Goal: Transaction & Acquisition: Purchase product/service

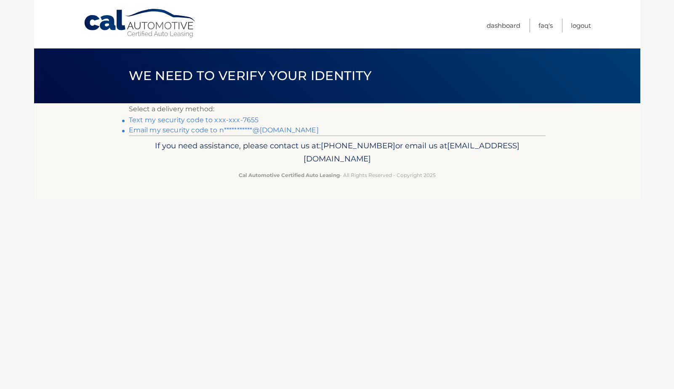
click at [191, 119] on link "Text my security code to xxx-xxx-7655" at bounding box center [194, 120] width 130 height 8
click at [264, 129] on link "**********" at bounding box center [224, 130] width 190 height 8
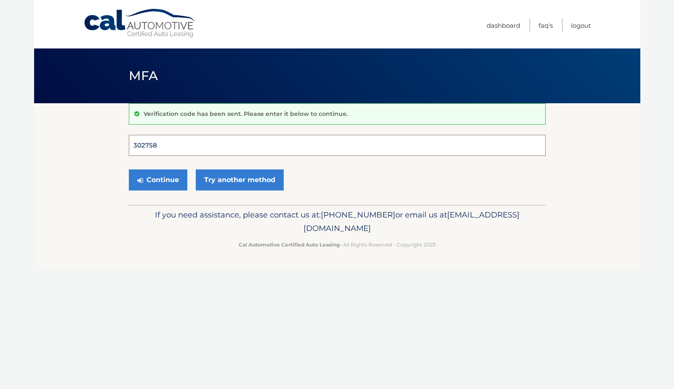
type input "302758"
click at [158, 179] on button "Continue" at bounding box center [158, 179] width 59 height 21
click at [165, 182] on button "Continue" at bounding box center [158, 179] width 59 height 21
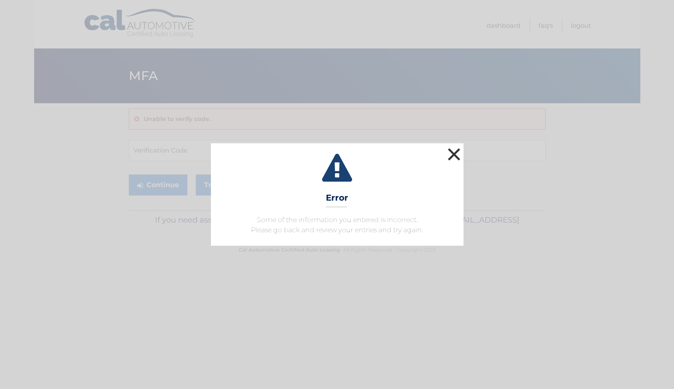
click at [454, 154] on button "×" at bounding box center [454, 154] width 17 height 17
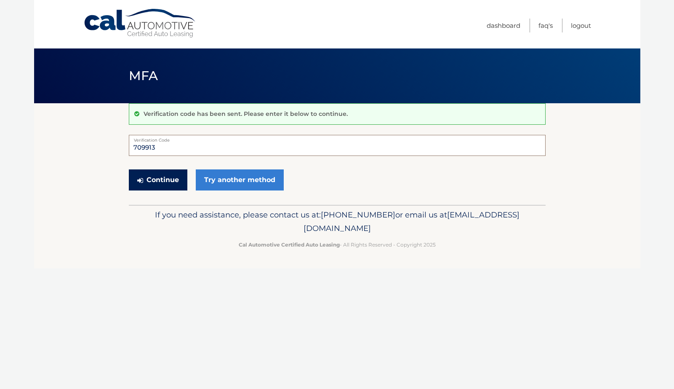
type input "709913"
click at [166, 179] on button "Continue" at bounding box center [158, 179] width 59 height 21
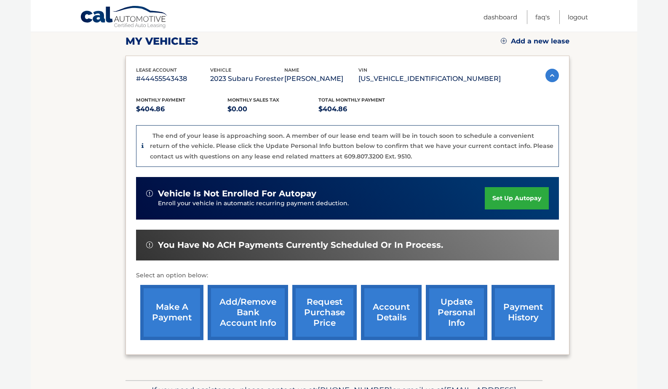
scroll to position [120, 0]
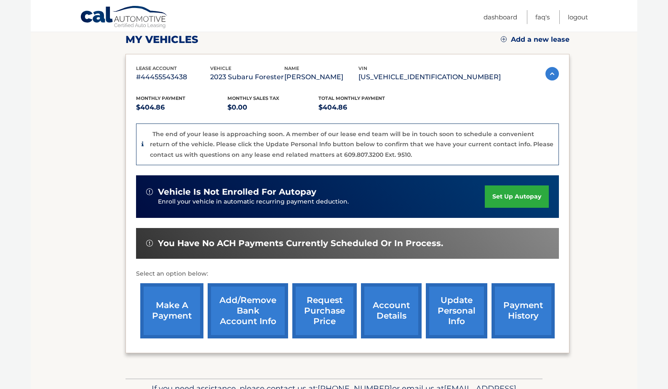
click at [189, 308] on link "make a payment" at bounding box center [171, 310] width 63 height 55
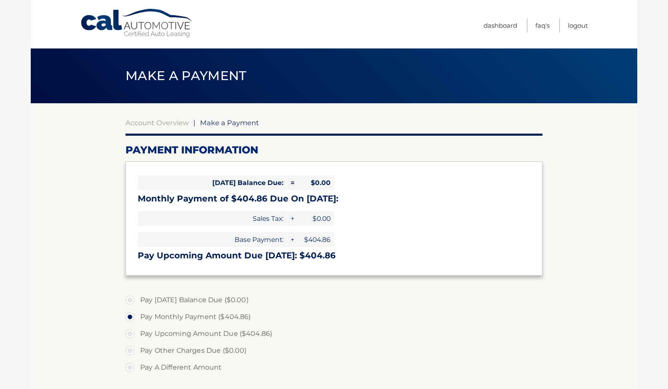
select select "ODFmN2U5YTEtZmM5My00YTZjLTliZmMtMTcyNWVlN2ZiNGMz"
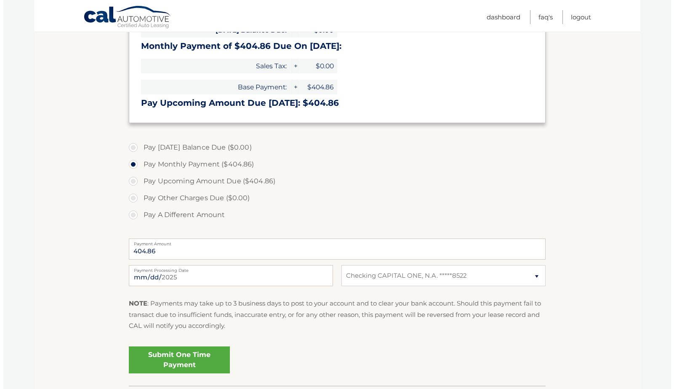
scroll to position [155, 0]
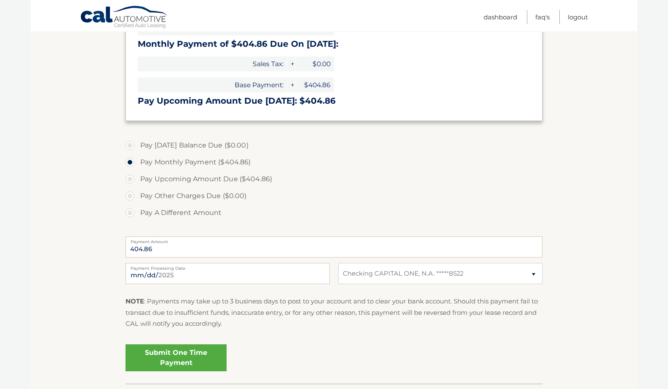
click at [192, 355] on link "Submit One Time Payment" at bounding box center [176, 357] width 101 height 27
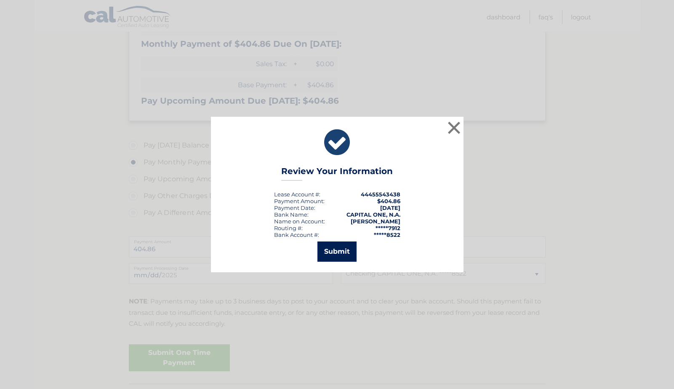
click at [339, 254] on button "Submit" at bounding box center [337, 251] width 39 height 20
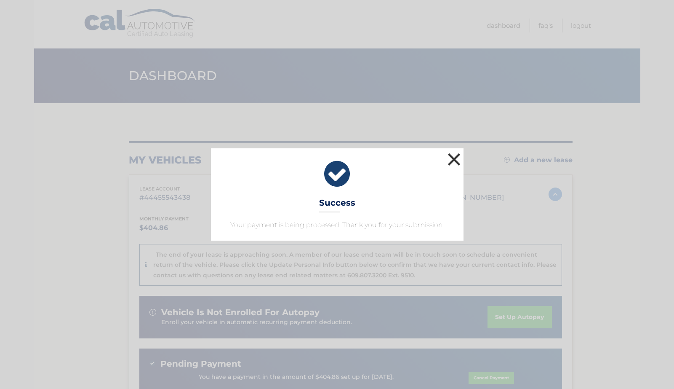
click at [455, 157] on button "×" at bounding box center [454, 159] width 17 height 17
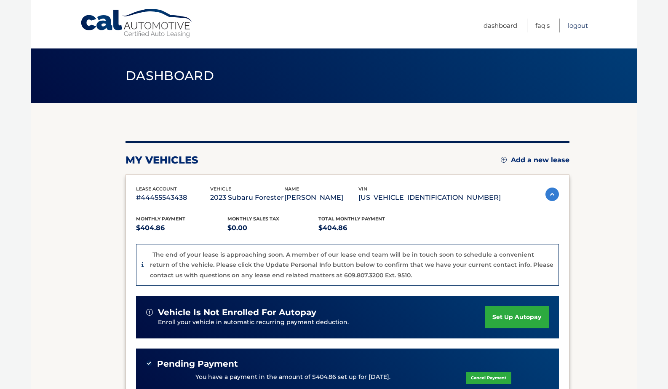
click at [582, 23] on link "Logout" at bounding box center [578, 26] width 20 height 14
